Goal: Obtain resource: Obtain resource

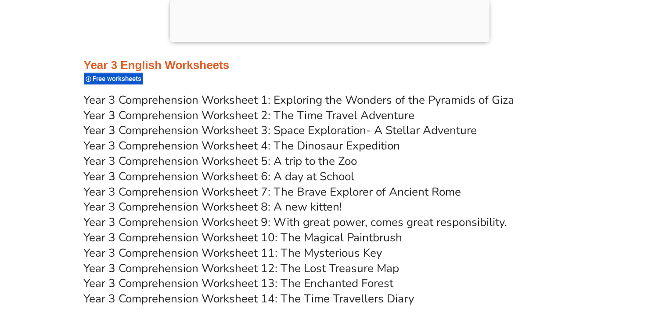
scroll to position [3038, 0]
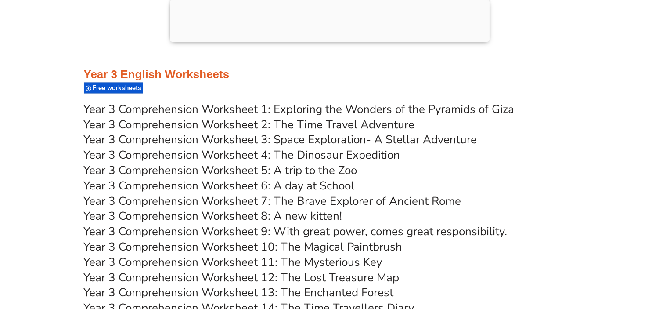
click at [312, 119] on link "Year 3 Comprehension Worksheet 2: The Time Travel Adventure" at bounding box center [249, 124] width 331 height 15
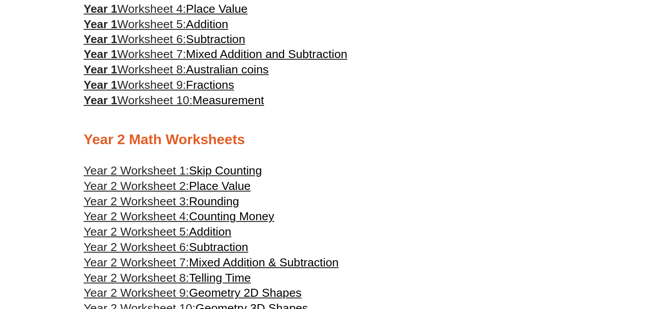
scroll to position [606, 0]
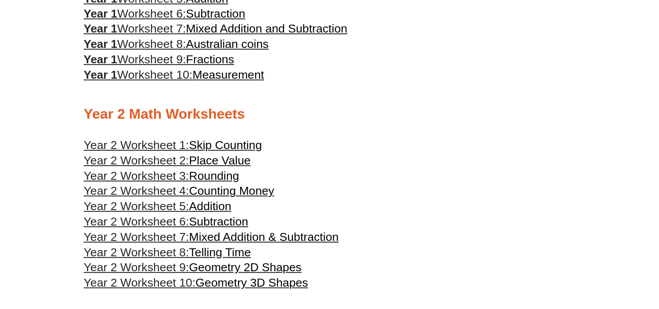
click at [210, 208] on span "Addition" at bounding box center [210, 205] width 42 height 13
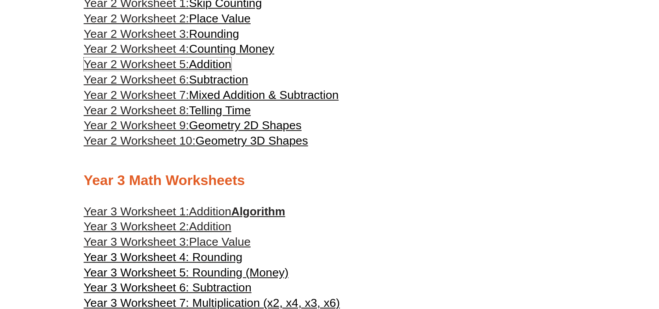
scroll to position [797, 0]
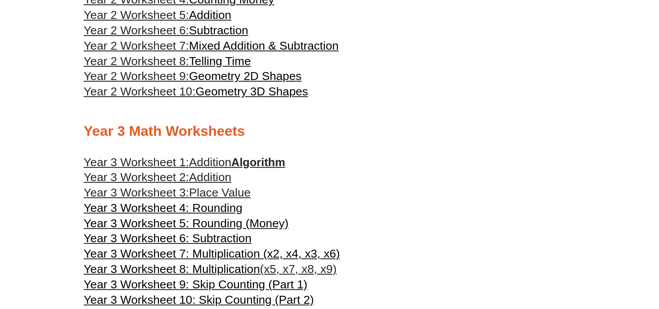
click at [205, 179] on span "Addition" at bounding box center [210, 176] width 42 height 13
click at [192, 157] on span "Addition" at bounding box center [210, 161] width 42 height 13
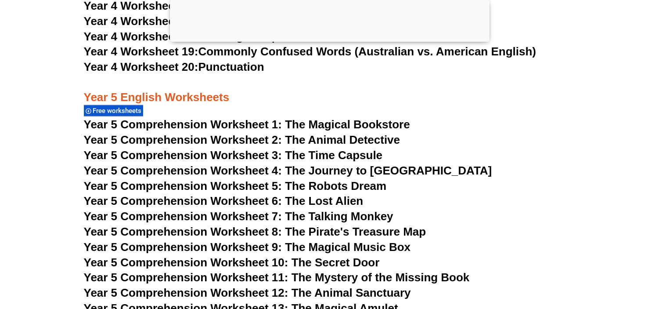
scroll to position [4416, 0]
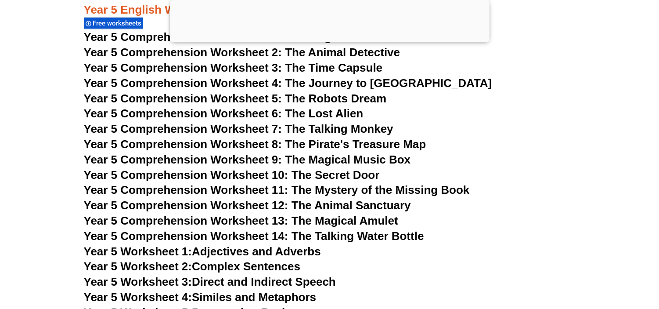
click at [294, 205] on span "Year 5 Comprehension Worksheet 12: The Animal Sanctuary" at bounding box center [247, 204] width 327 height 13
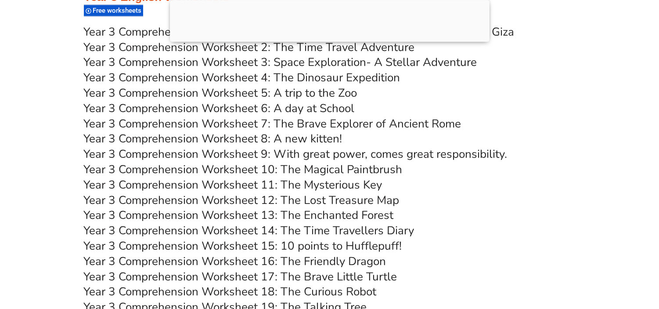
scroll to position [3108, 0]
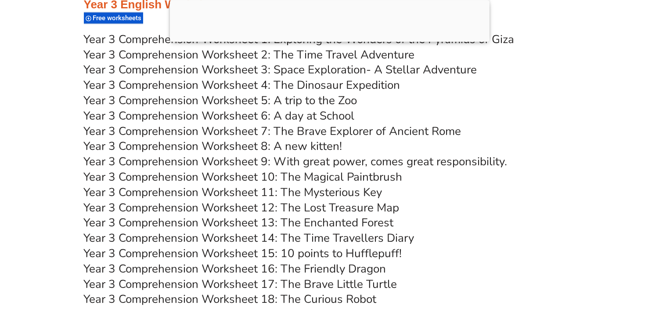
click at [304, 86] on link "Year 3 Comprehension Worksheet 4: The Dinosaur Expedition" at bounding box center [242, 84] width 316 height 15
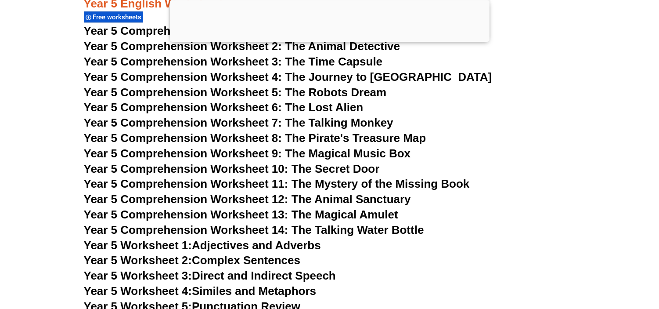
scroll to position [4324, 0]
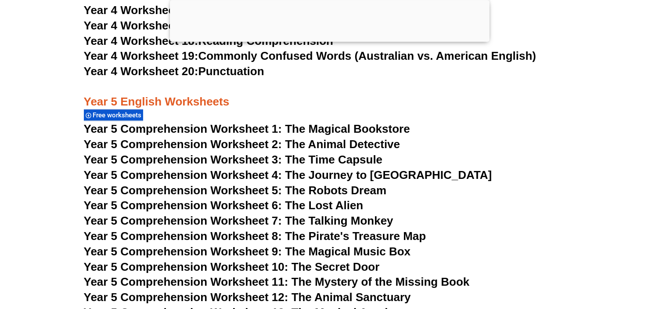
click at [312, 155] on span "Year 5 Comprehension Worksheet 3: The Time Capsule" at bounding box center [233, 159] width 299 height 13
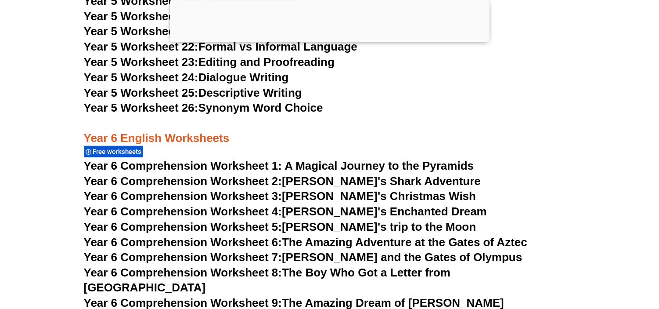
scroll to position [4968, 0]
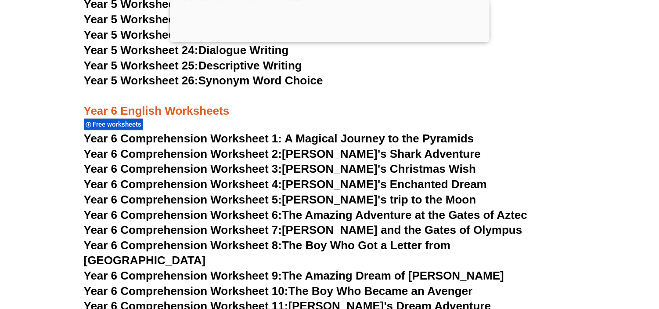
click at [360, 138] on span "Year 6 Comprehension Worksheet 1: A Magical Journey to the Pyramids" at bounding box center [279, 138] width 390 height 13
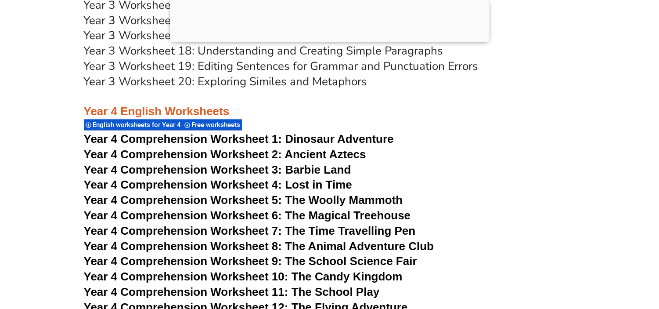
scroll to position [3648, 0]
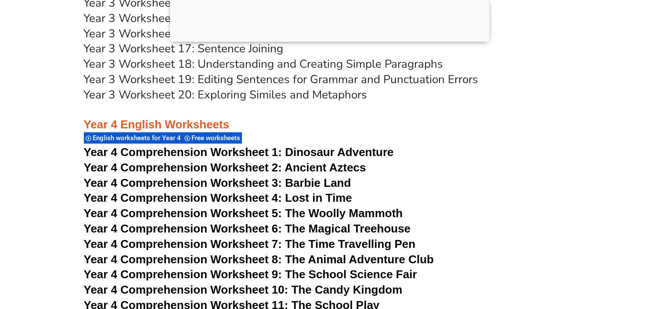
click at [330, 150] on span "Dinosaur Adventure" at bounding box center [339, 151] width 108 height 13
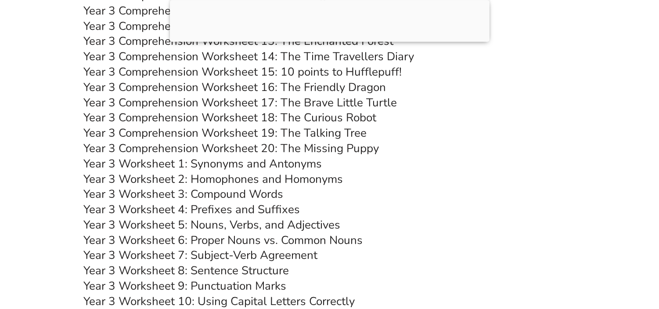
scroll to position [3286, 0]
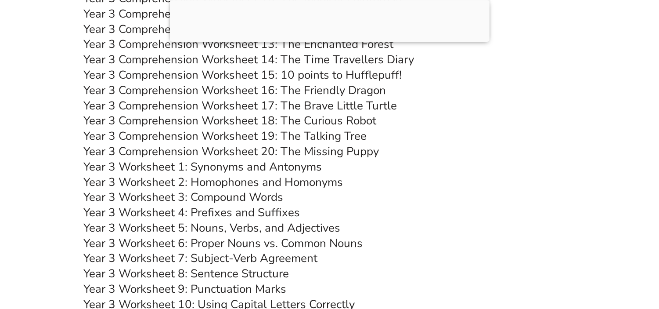
click at [304, 134] on link "Year 3 Comprehension Worksheet 19: The Talking Tree" at bounding box center [225, 135] width 283 height 15
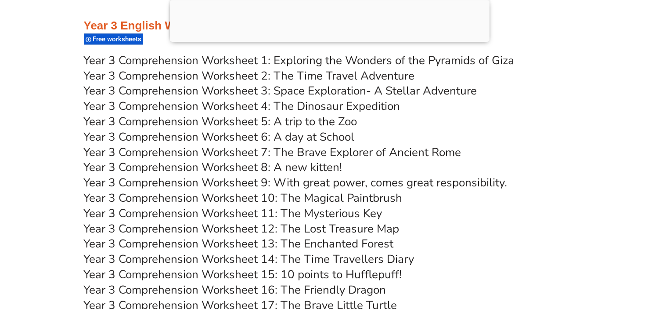
scroll to position [3085, 0]
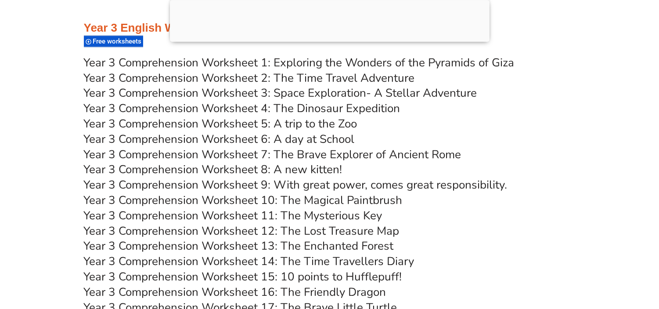
click at [321, 137] on link "Year 3 Comprehension Worksheet 6: A day at School" at bounding box center [219, 138] width 271 height 15
